Goal: Task Accomplishment & Management: Complete application form

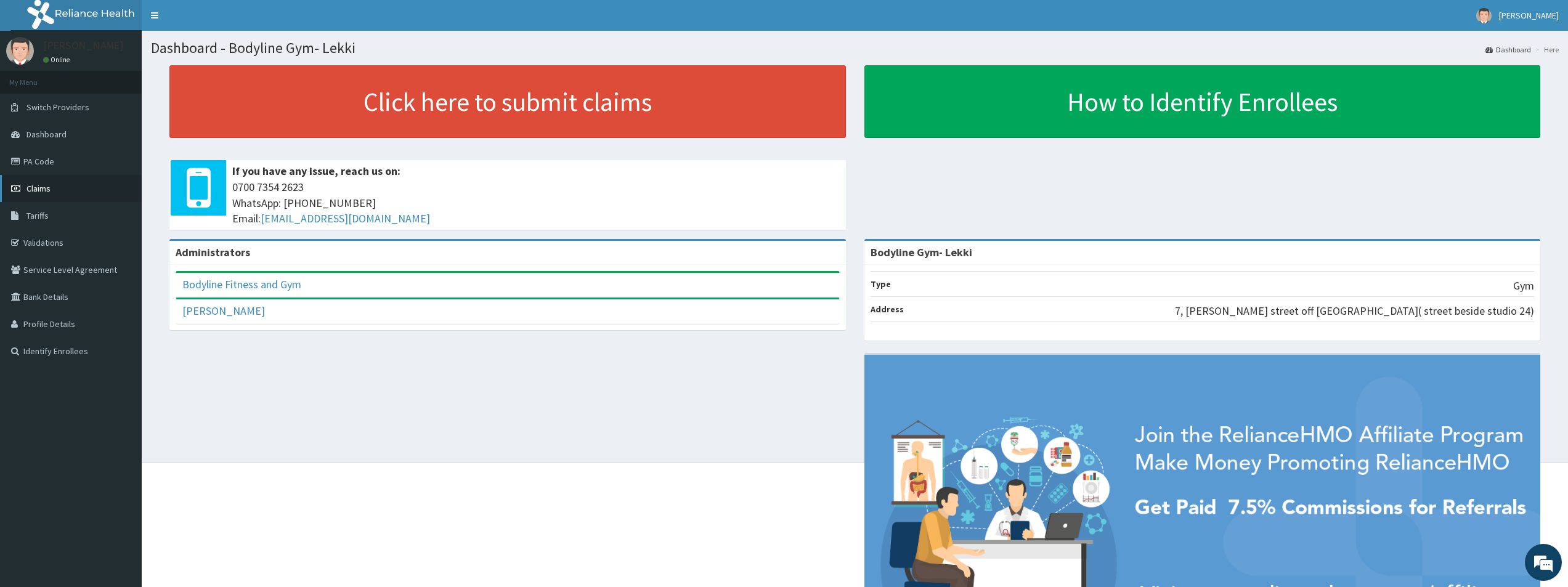
click at [59, 186] on link "Claims" at bounding box center [71, 188] width 142 height 27
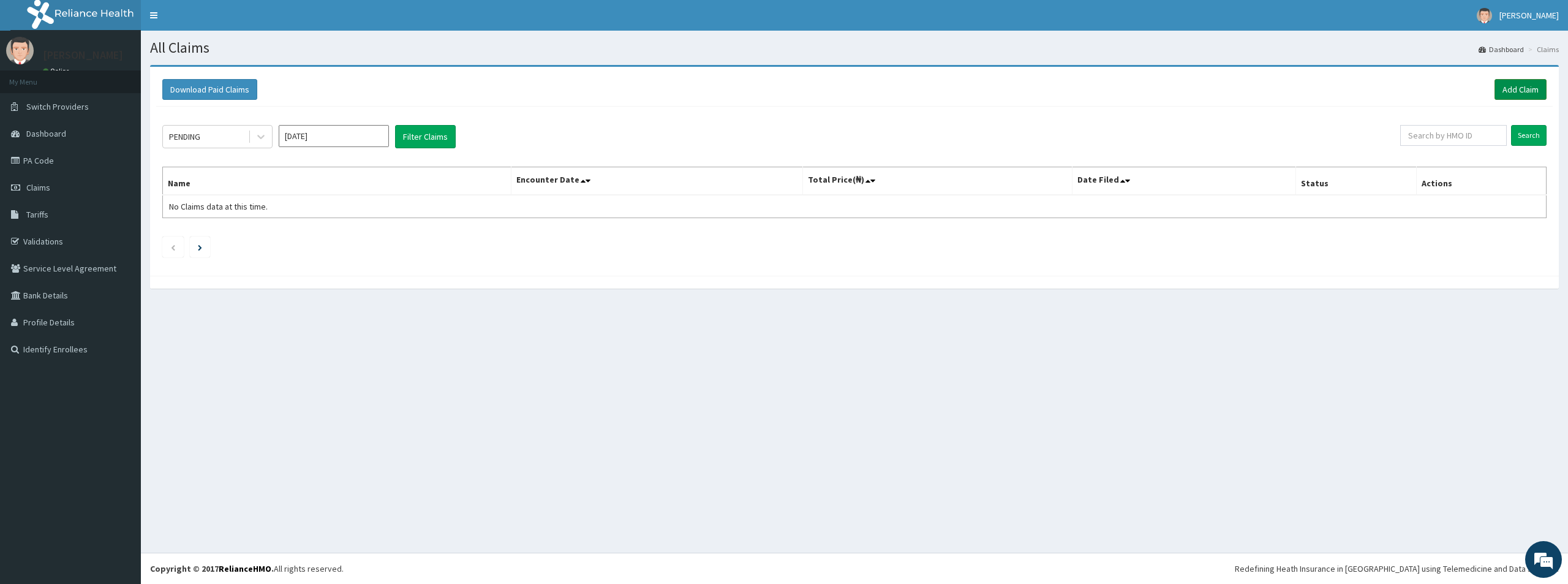
click at [1522, 87] on link "Add Claim" at bounding box center [1520, 89] width 52 height 21
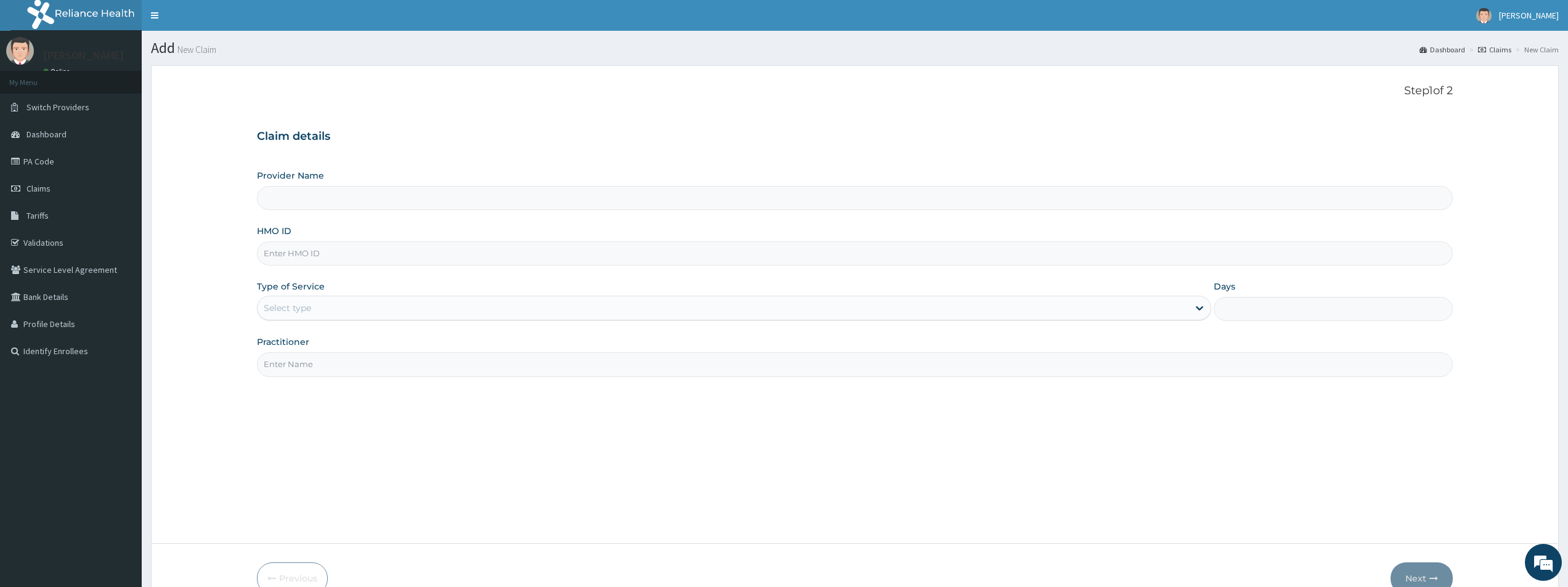
type input "Bodyline Gym- Lekki"
type input "1"
click at [599, 253] on input "HMO ID" at bounding box center [855, 254] width 1196 height 24
type input "l"
type input "LMG/10100/B"
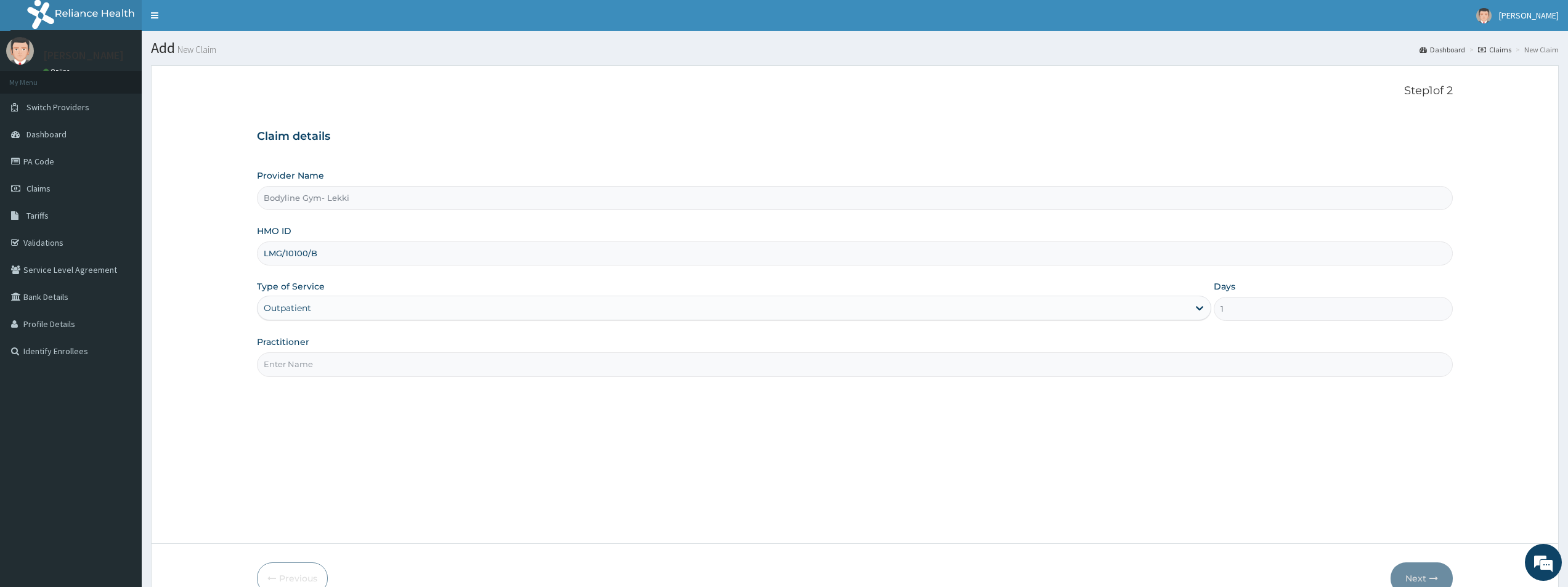
click at [389, 364] on input "Practitioner" at bounding box center [855, 365] width 1196 height 24
type input "BODYLINE"
click at [1428, 571] on button "Next" at bounding box center [1421, 579] width 62 height 32
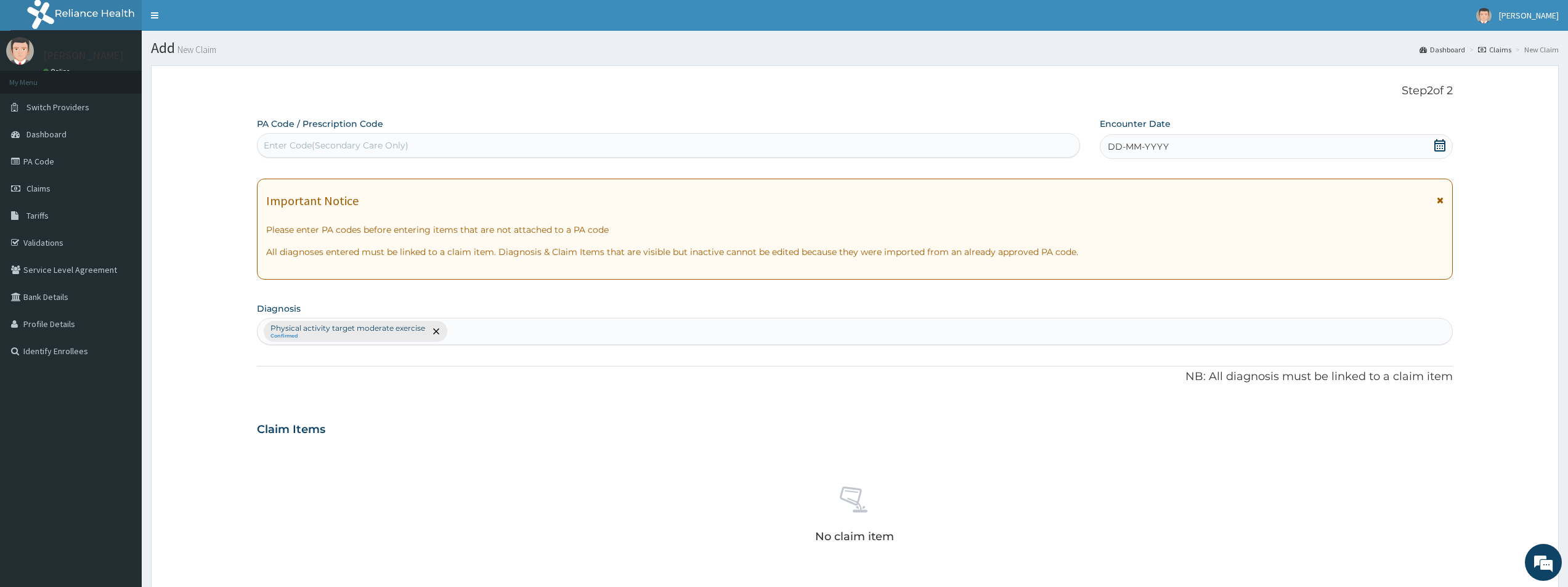
click at [600, 150] on div "Enter Code(Secondary Care Only)" at bounding box center [668, 145] width 822 height 19
type input "PA/B25F4F"
click at [1316, 153] on div "DD-MM-YYYY" at bounding box center [1276, 147] width 353 height 25
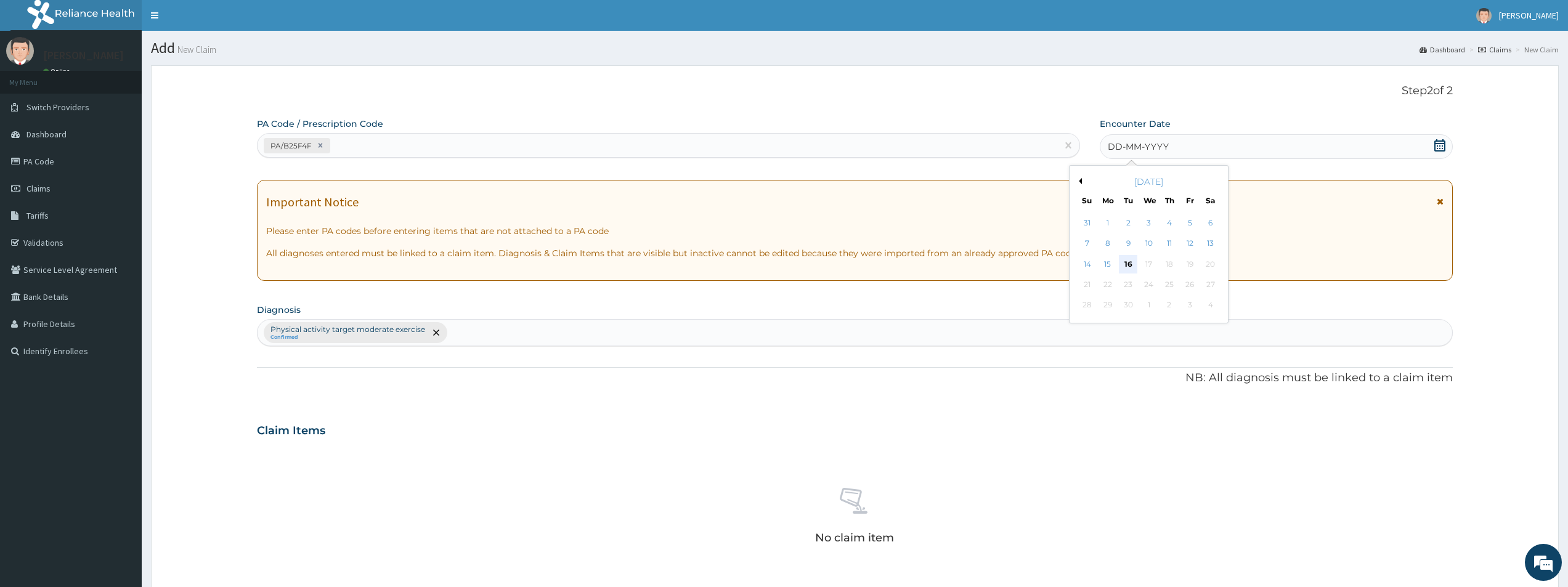
click at [1125, 263] on div "16" at bounding box center [1129, 264] width 18 height 18
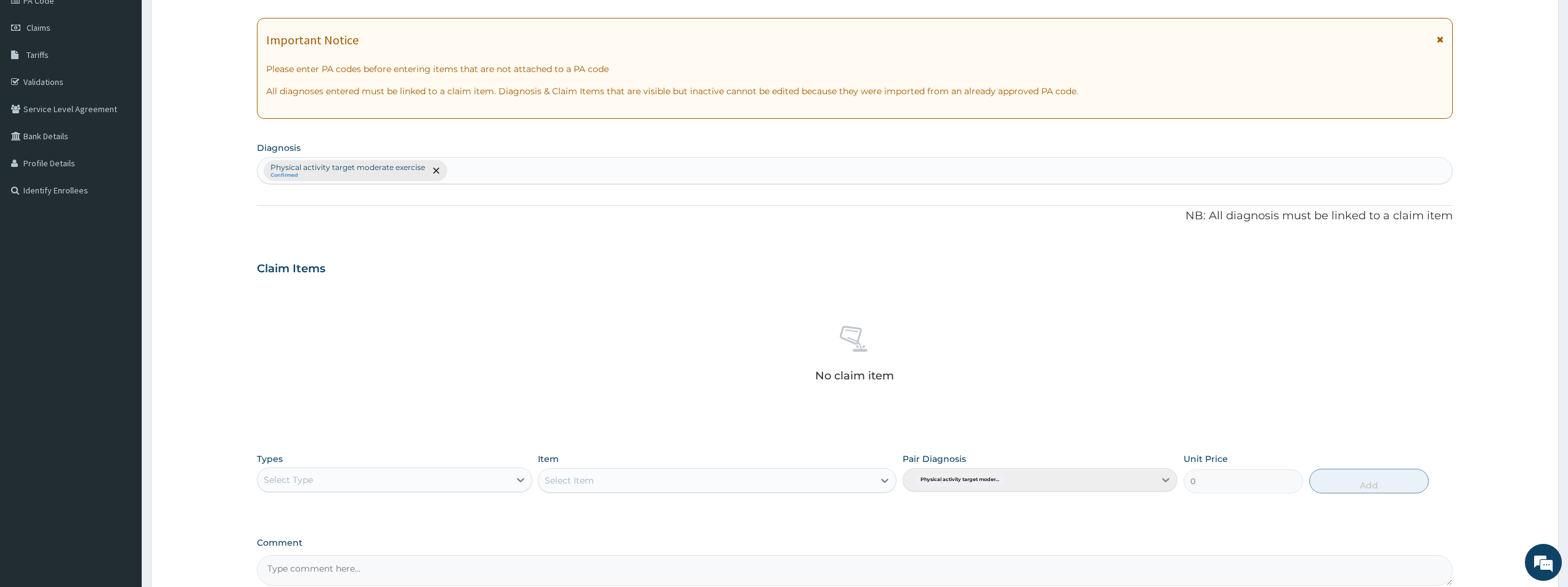
scroll to position [289, 0]
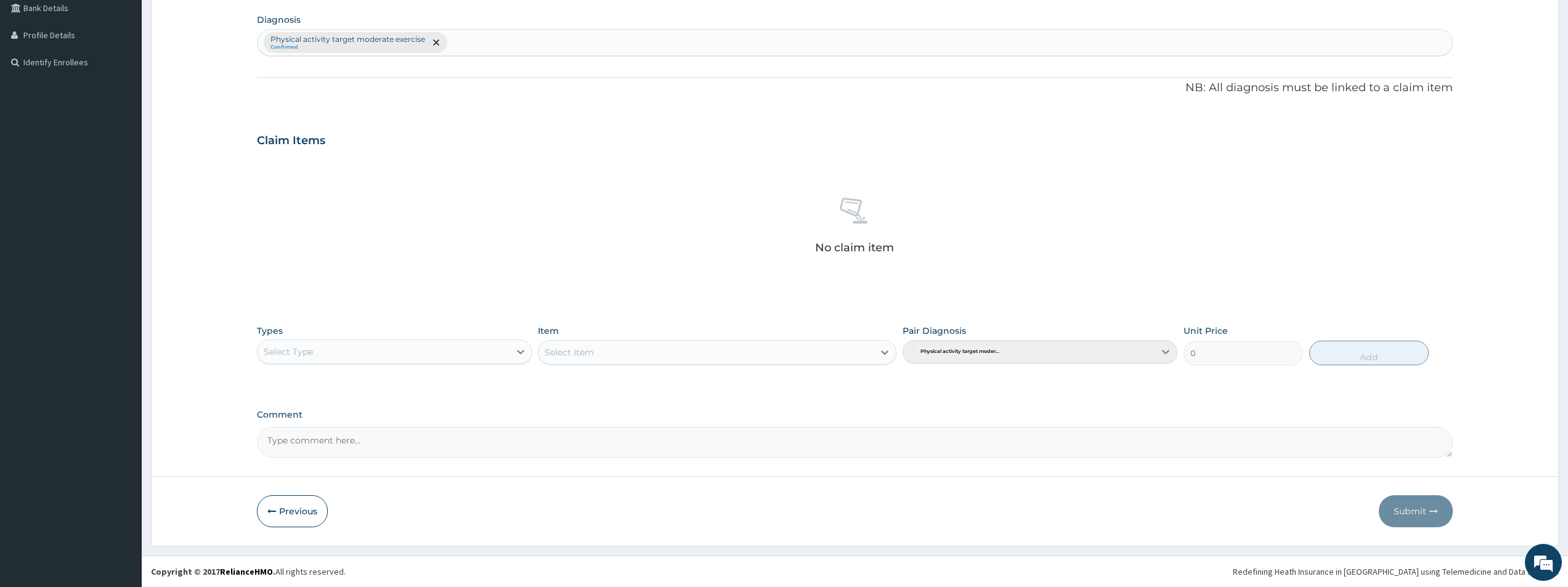
click at [504, 351] on div "Select Type" at bounding box center [383, 352] width 251 height 19
type input "GYM"
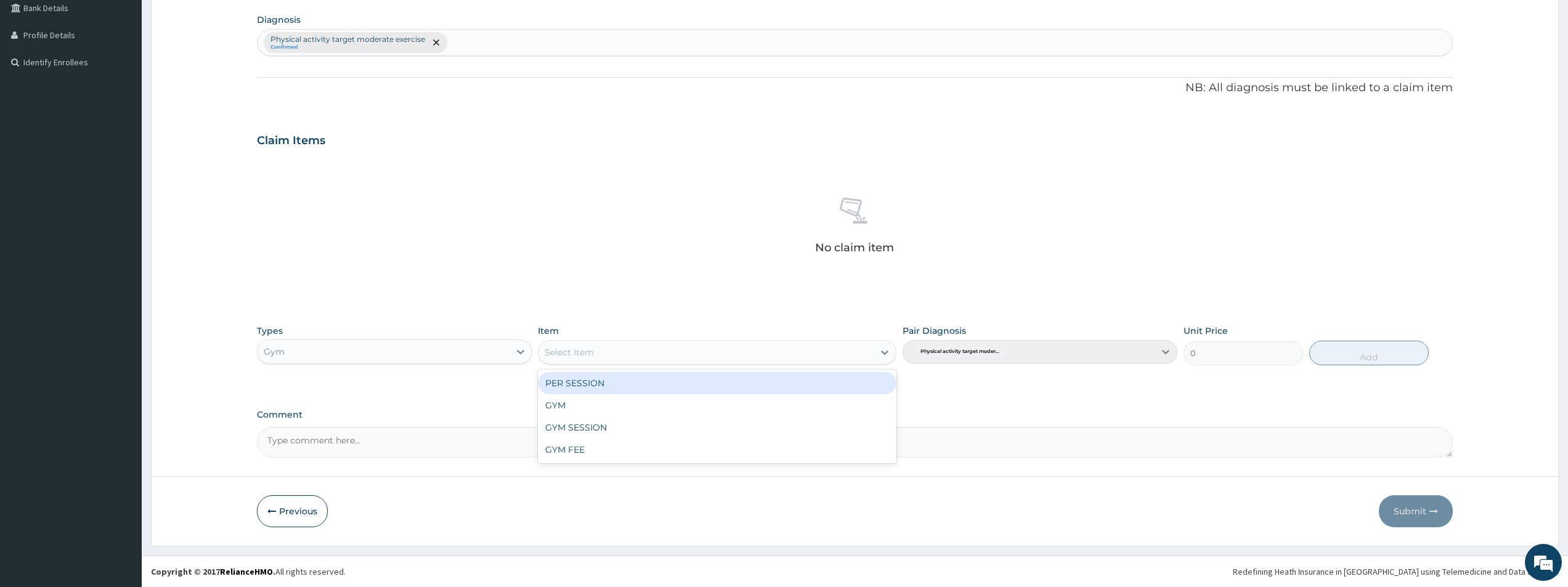
click at [662, 359] on div "Select Item" at bounding box center [706, 352] width 335 height 19
type input "GYM"
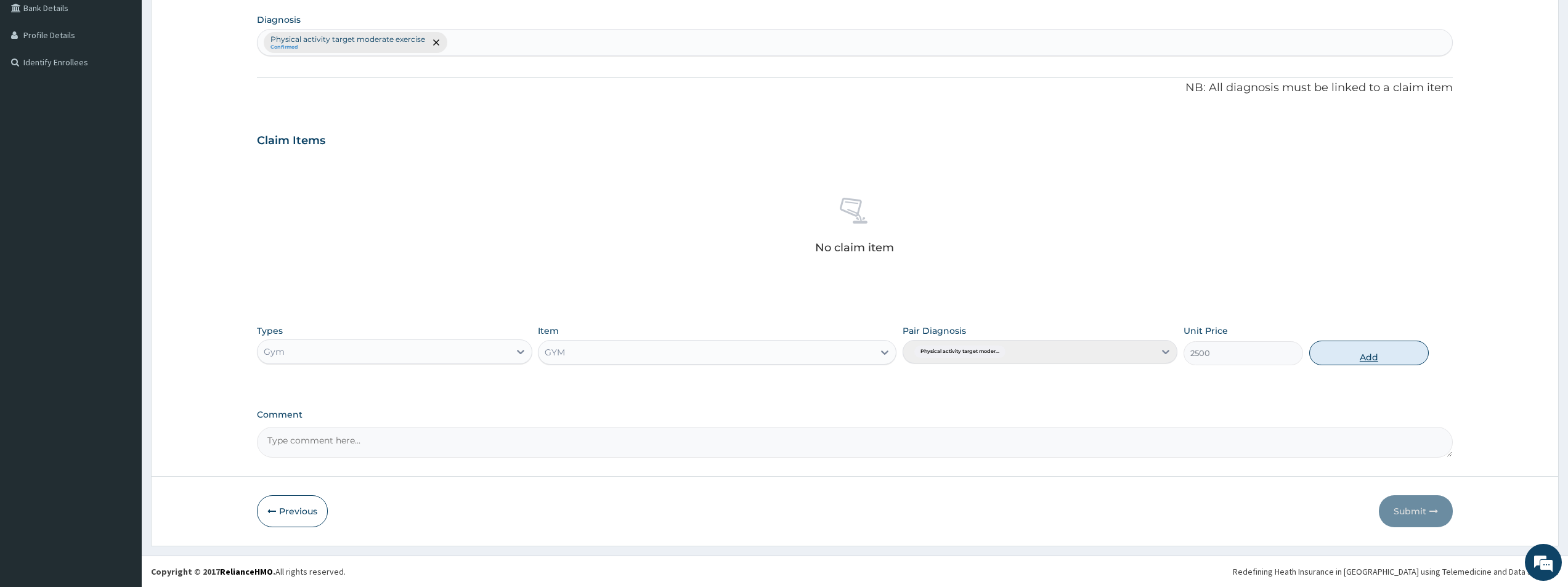
click at [1397, 345] on button "Add" at bounding box center [1370, 353] width 120 height 25
type input "0"
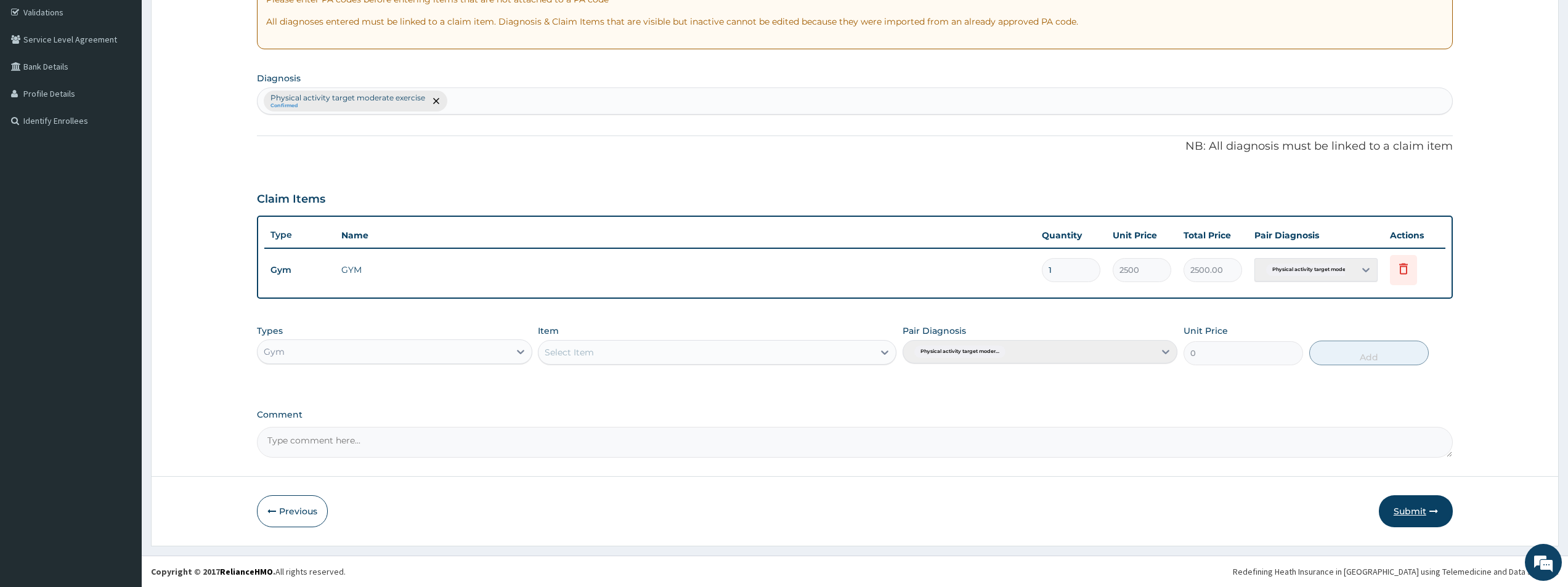
click at [1405, 509] on button "Submit" at bounding box center [1416, 511] width 74 height 32
